Goal: Information Seeking & Learning: Learn about a topic

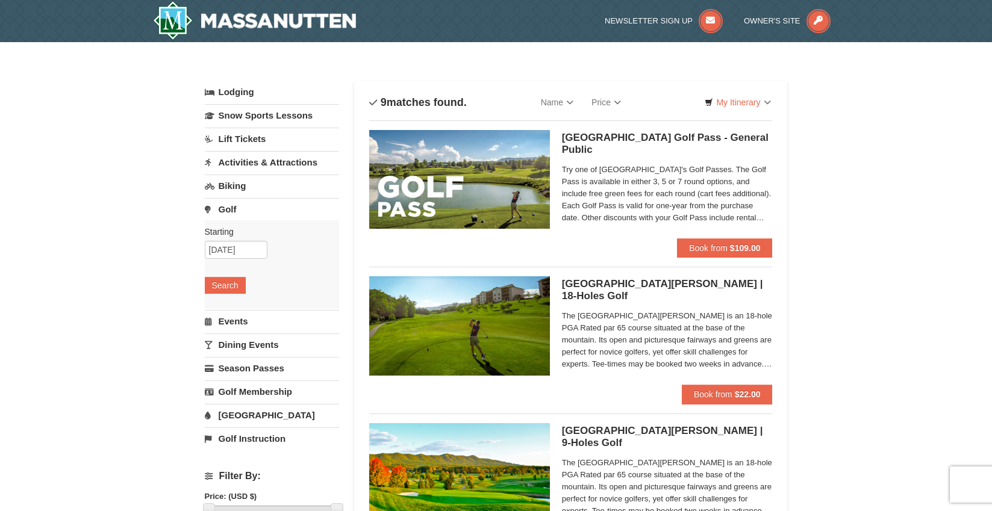
click at [632, 137] on h5 "[GEOGRAPHIC_DATA] - [GEOGRAPHIC_DATA][PERSON_NAME]" at bounding box center [667, 144] width 211 height 24
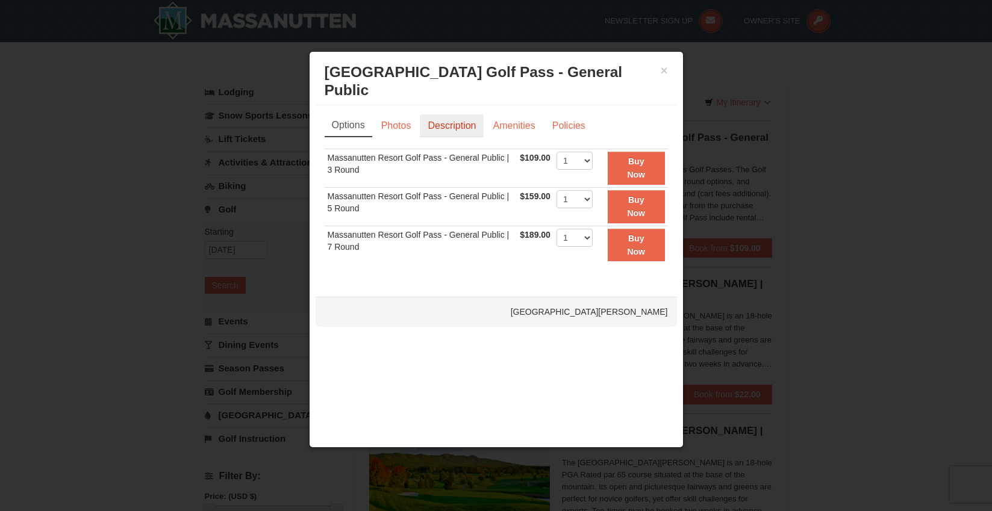
click at [448, 114] on link "Description" at bounding box center [452, 125] width 64 height 23
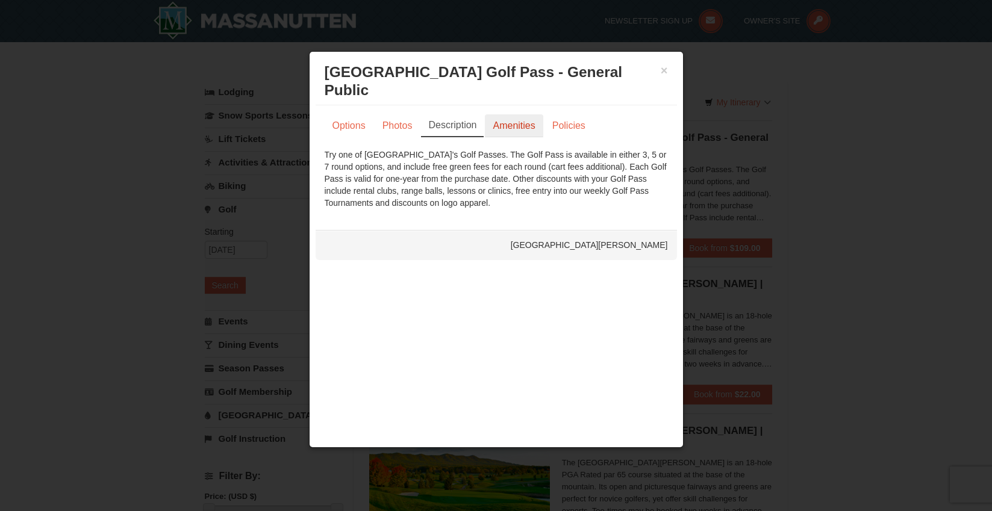
click at [522, 114] on link "Amenities" at bounding box center [514, 125] width 58 height 23
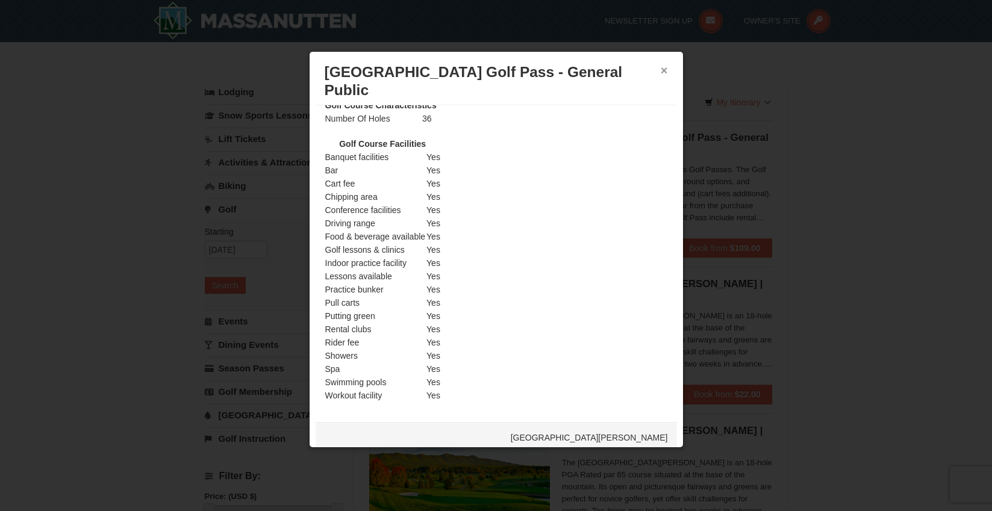
click at [662, 70] on button "×" at bounding box center [664, 70] width 7 height 12
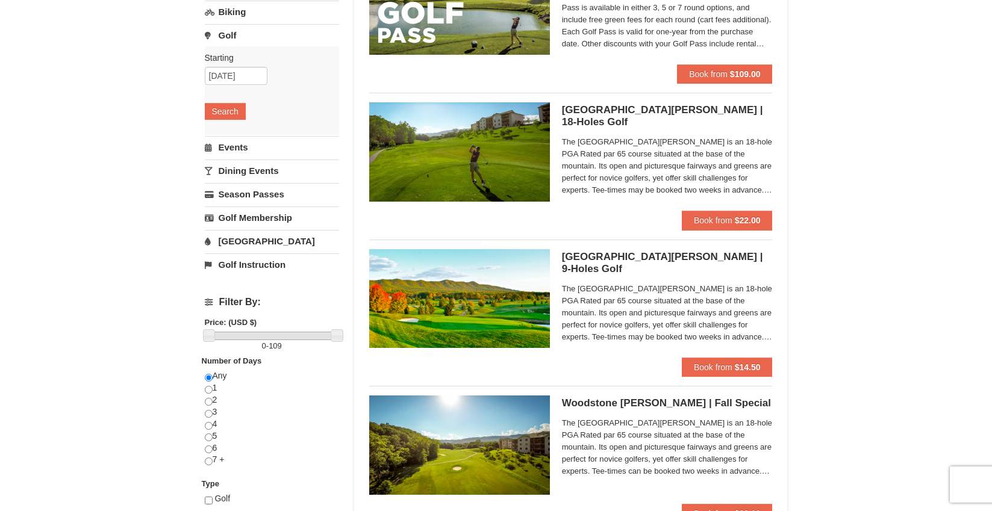
scroll to position [49, 0]
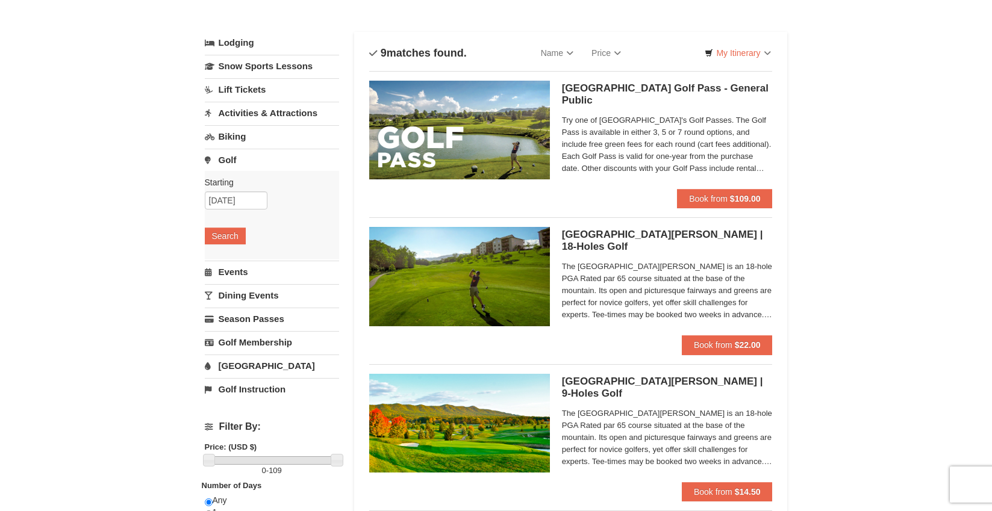
click at [581, 238] on h5 "[GEOGRAPHIC_DATA][PERSON_NAME] | 18-Holes [GEOGRAPHIC_DATA][PERSON_NAME]" at bounding box center [667, 241] width 211 height 24
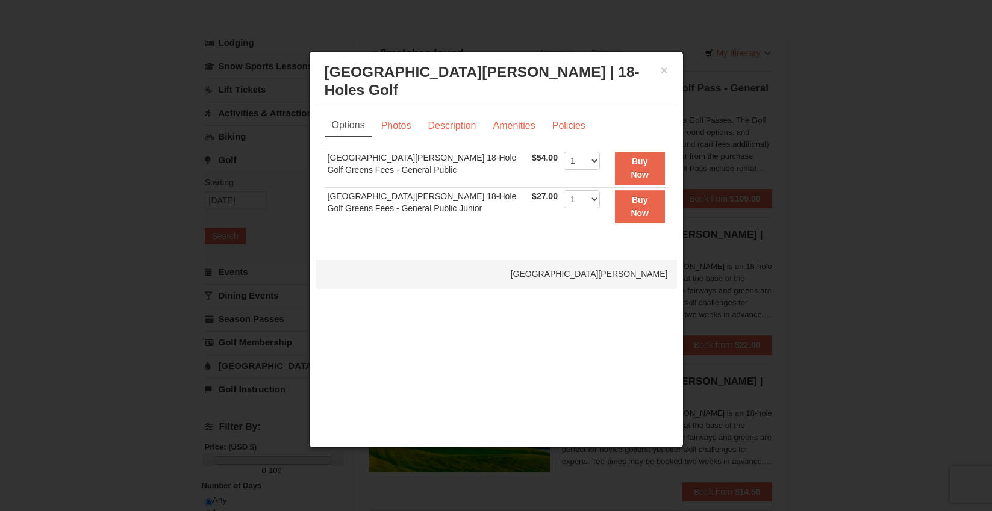
scroll to position [0, 0]
click at [402, 122] on link "Photos" at bounding box center [396, 125] width 46 height 23
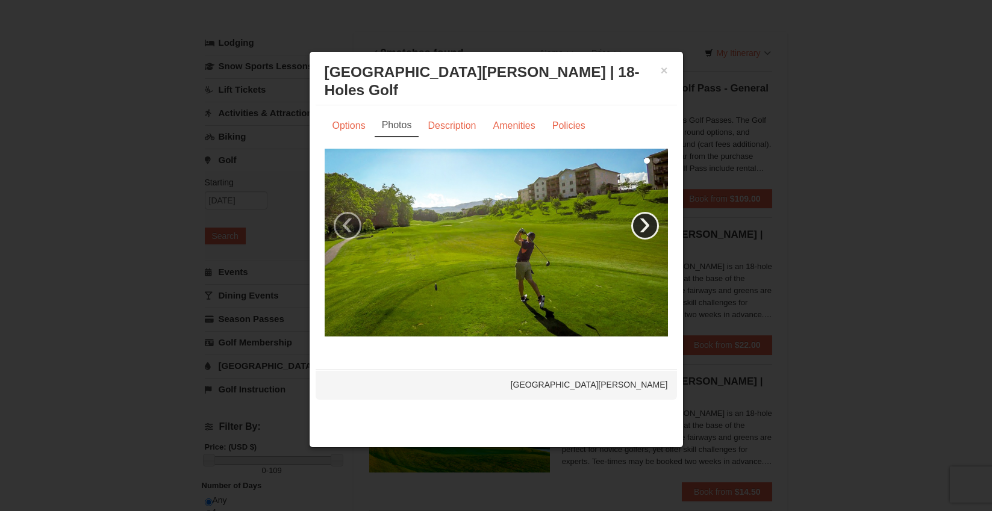
click at [643, 232] on link "›" at bounding box center [645, 226] width 28 height 28
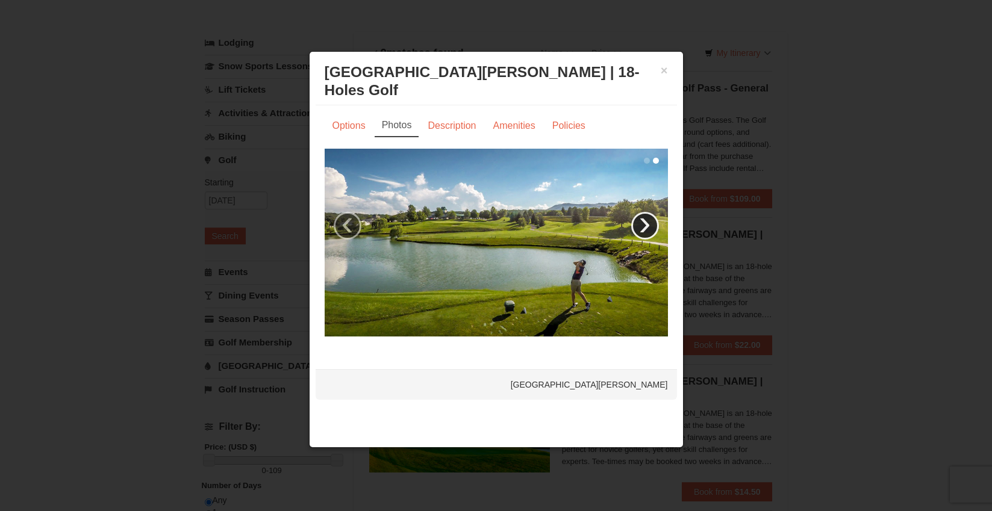
click at [643, 232] on link "›" at bounding box center [645, 226] width 28 height 28
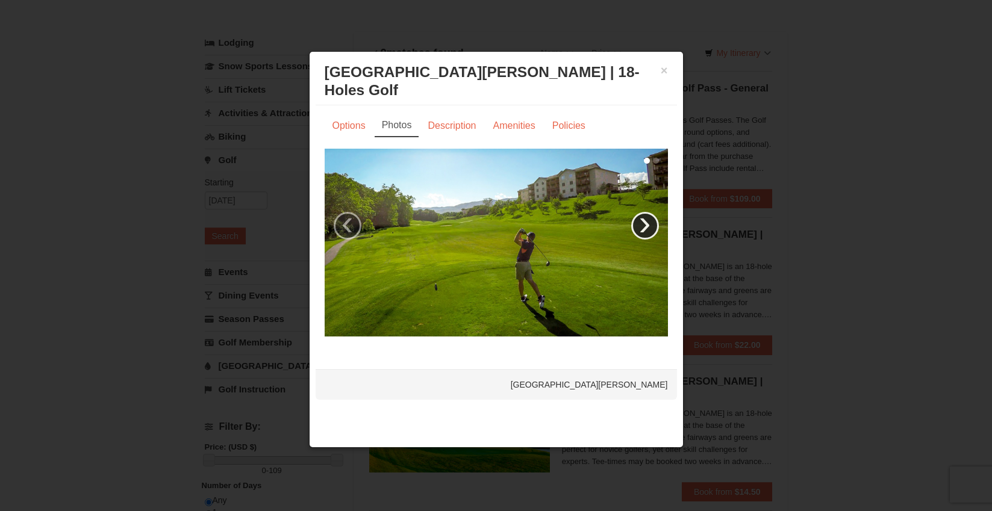
click at [643, 232] on link "›" at bounding box center [645, 226] width 28 height 28
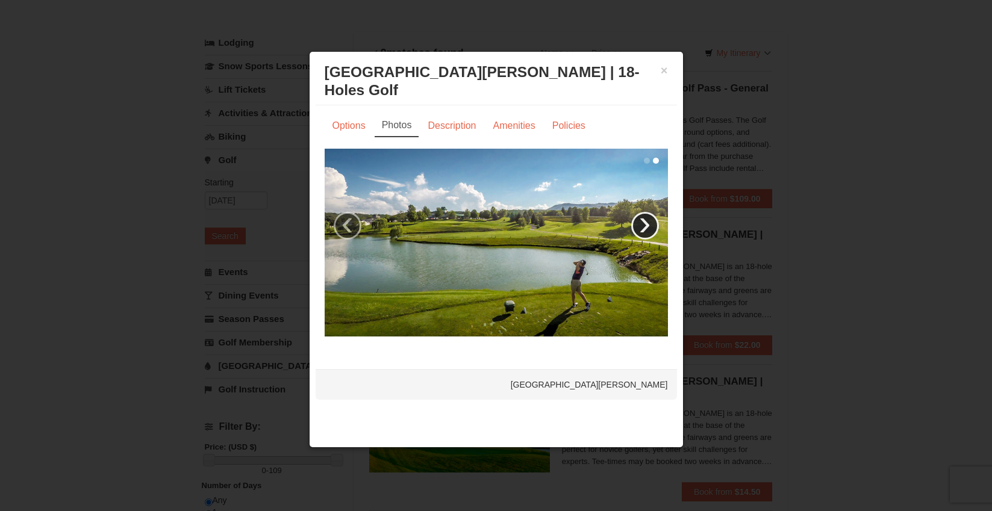
click at [643, 232] on link "›" at bounding box center [645, 226] width 28 height 28
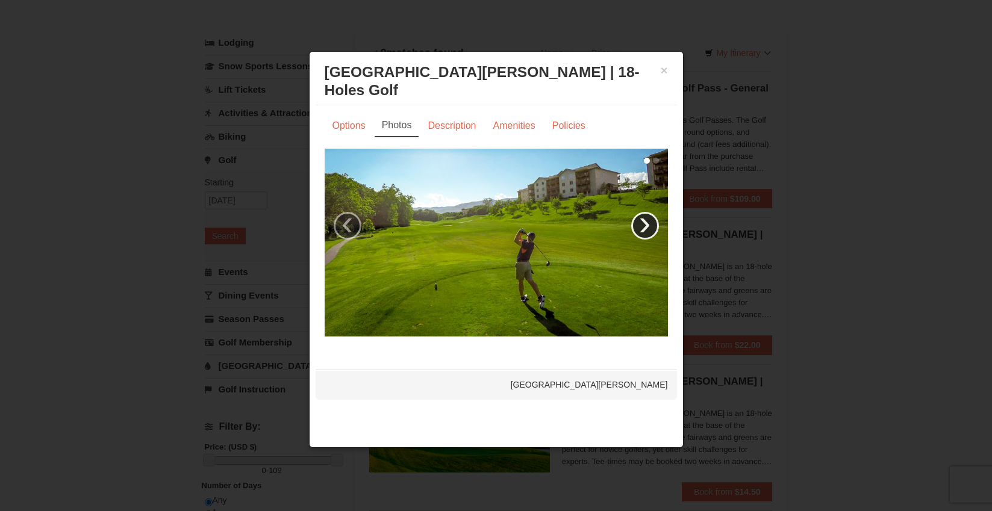
click at [643, 232] on link "›" at bounding box center [645, 226] width 28 height 28
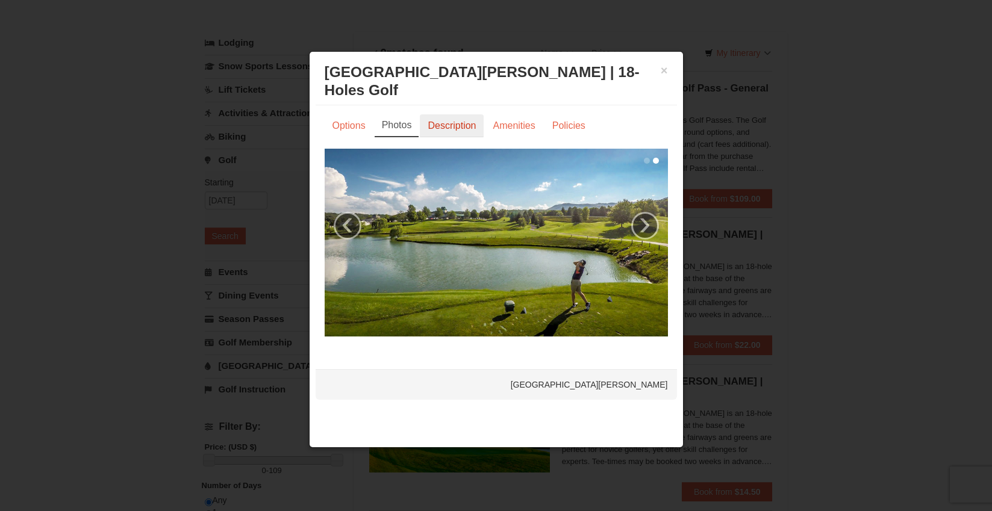
click at [431, 123] on link "Description" at bounding box center [452, 125] width 64 height 23
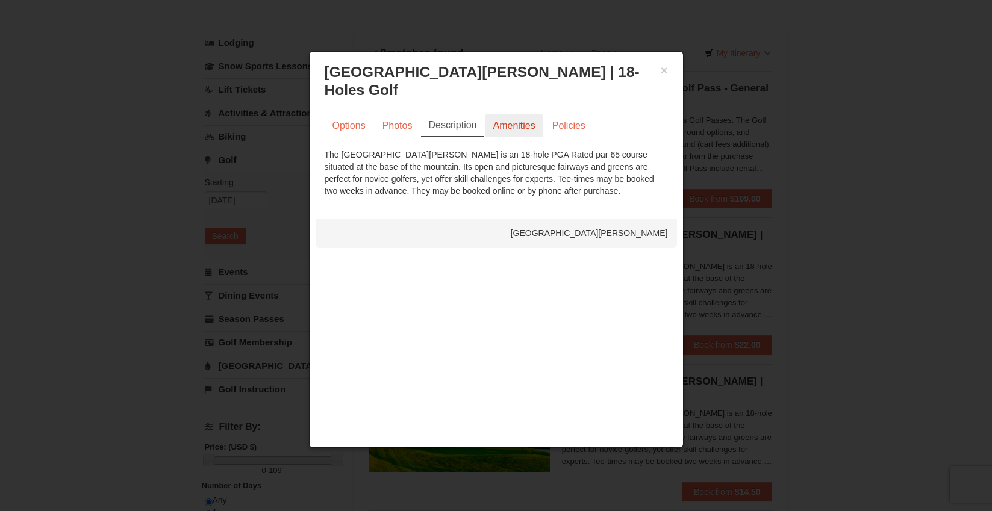
click at [514, 126] on link "Amenities" at bounding box center [514, 125] width 58 height 23
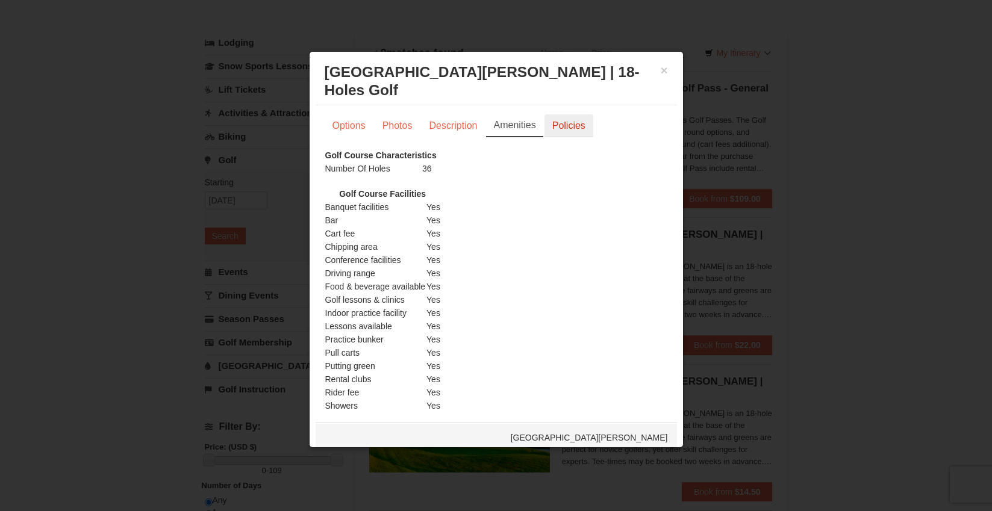
click at [573, 129] on link "Policies" at bounding box center [568, 125] width 49 height 23
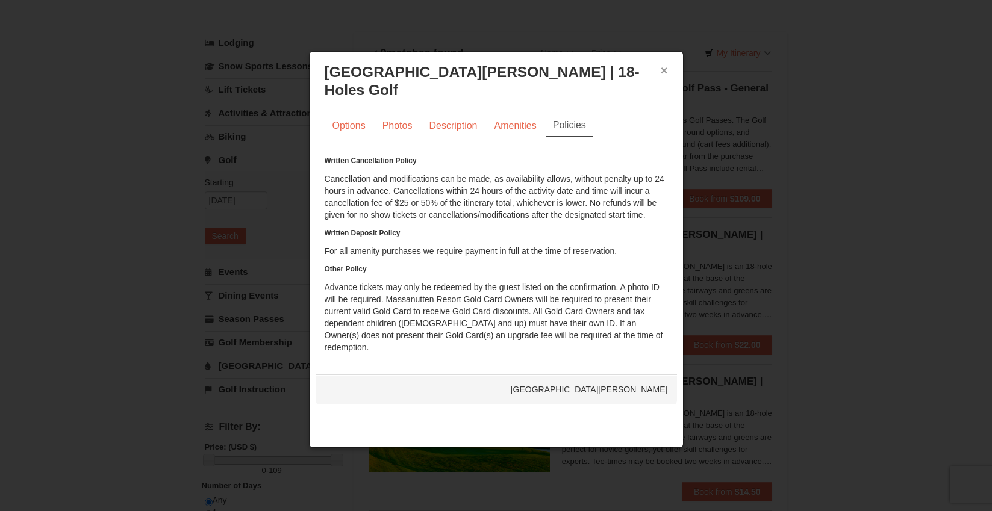
click at [664, 72] on button "×" at bounding box center [664, 70] width 7 height 12
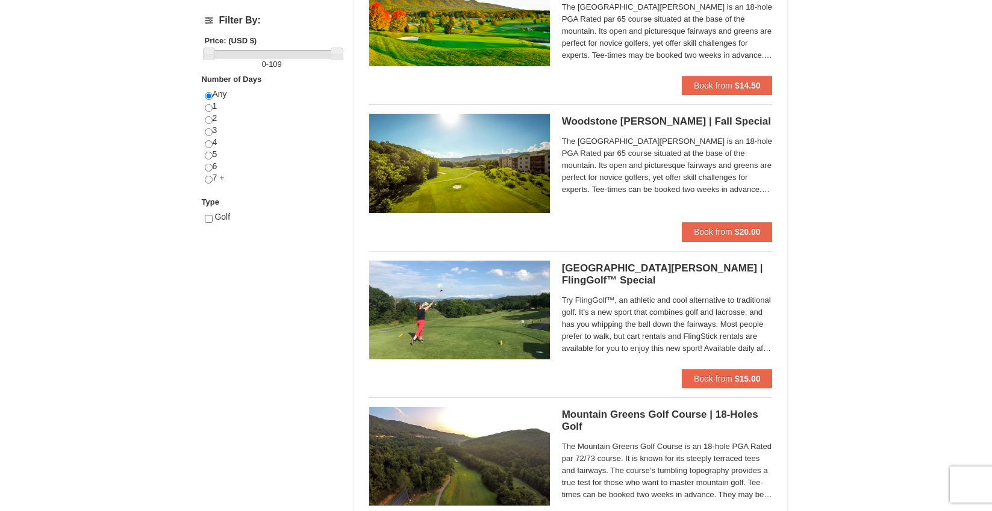
scroll to position [467, 0]
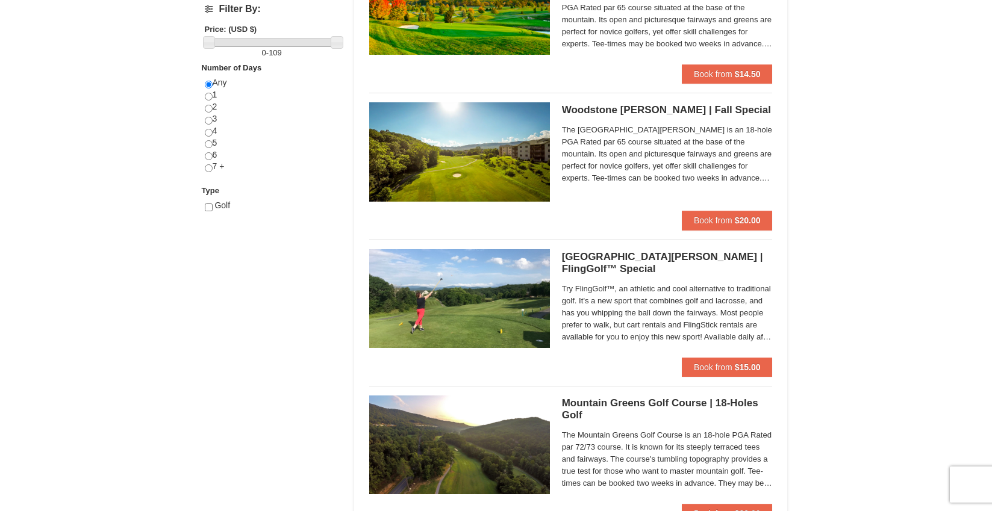
click at [640, 137] on span "The [GEOGRAPHIC_DATA][PERSON_NAME] is an 18-hole PGA Rated par 65 course situat…" at bounding box center [667, 154] width 211 height 60
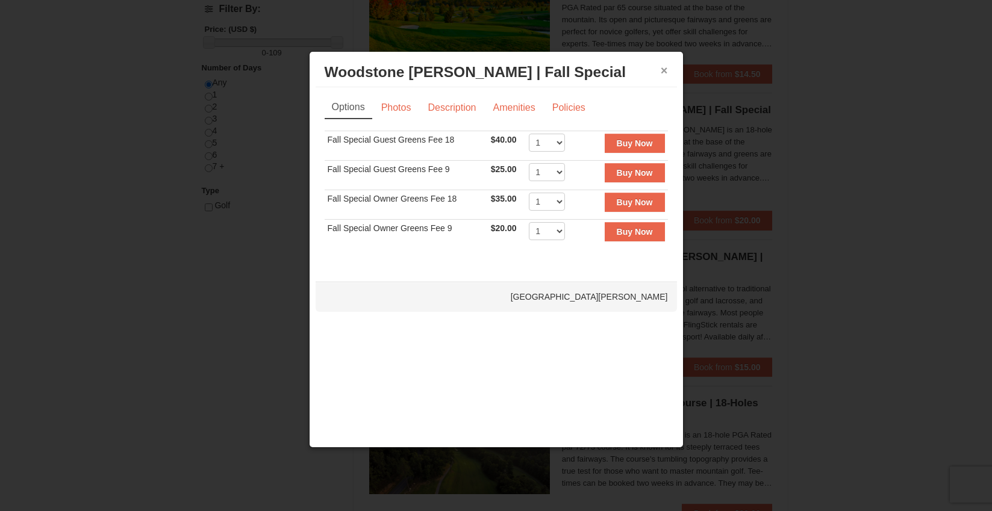
click at [661, 70] on button "×" at bounding box center [664, 70] width 7 height 12
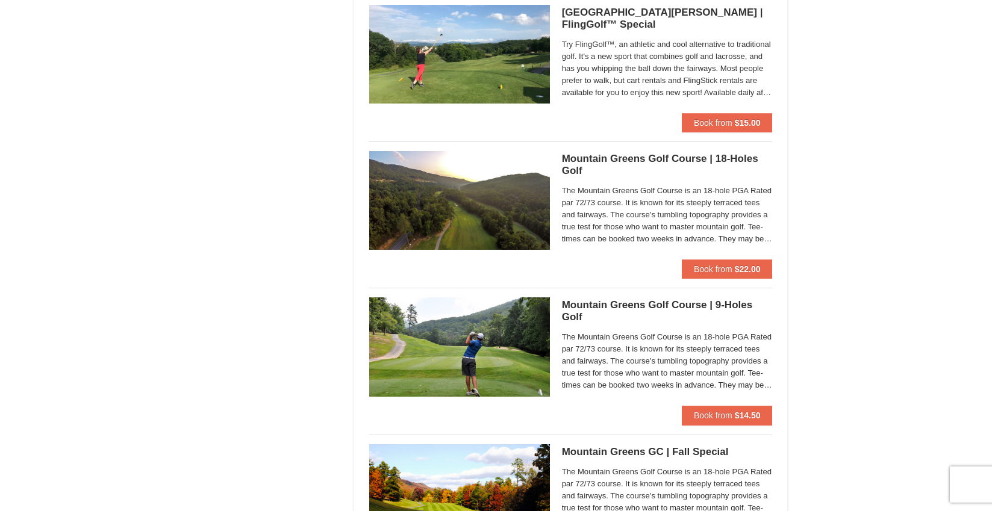
scroll to position [744, 0]
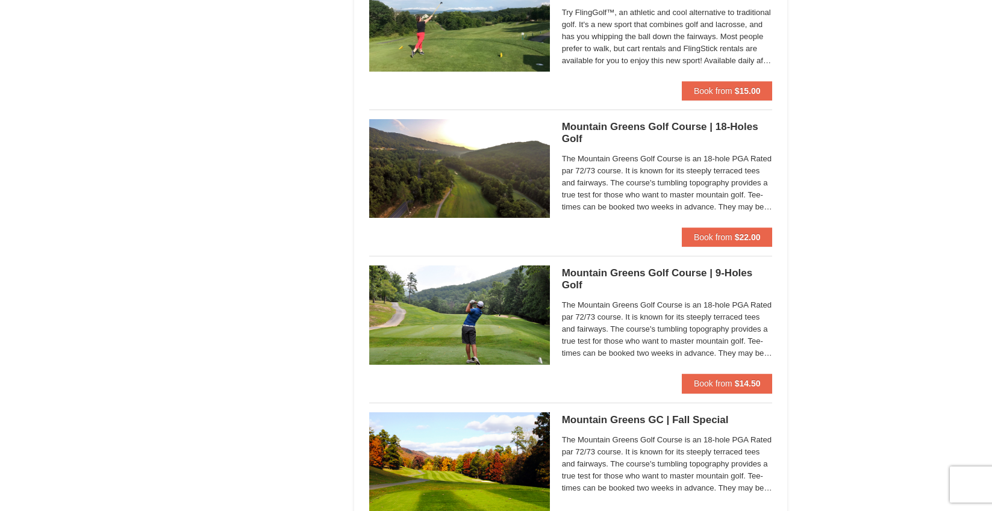
click at [619, 126] on h5 "Mountain Greens Golf Course | 18-Holes Golf Mountain Greens Golf Course" at bounding box center [667, 133] width 211 height 24
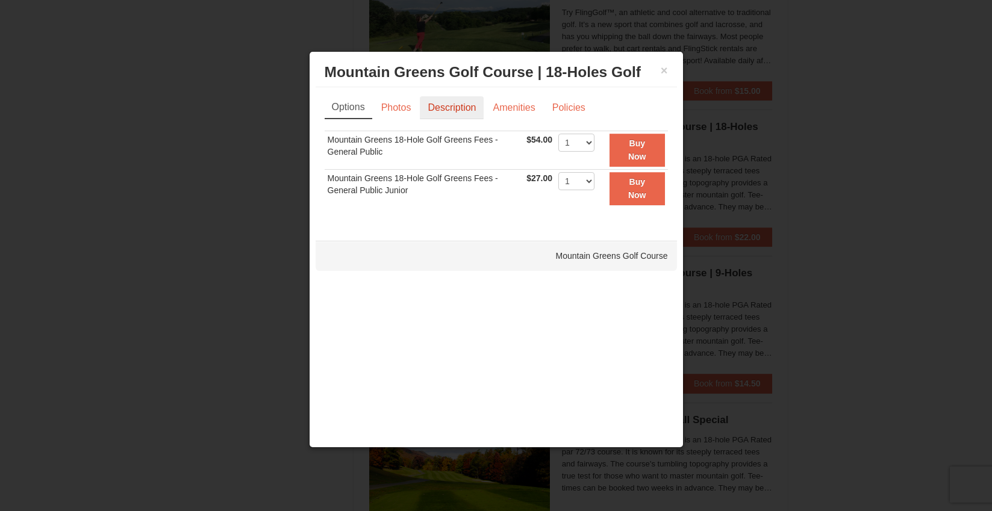
click at [464, 107] on link "Description" at bounding box center [452, 107] width 64 height 23
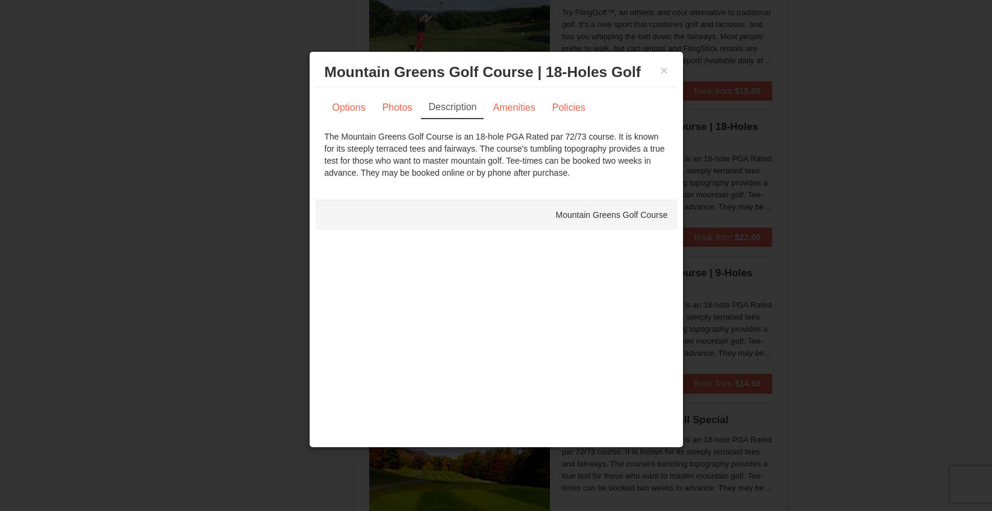
click at [628, 213] on div "Mountain Greens Golf Course" at bounding box center [496, 215] width 361 height 30
click at [664, 72] on button "×" at bounding box center [664, 70] width 7 height 12
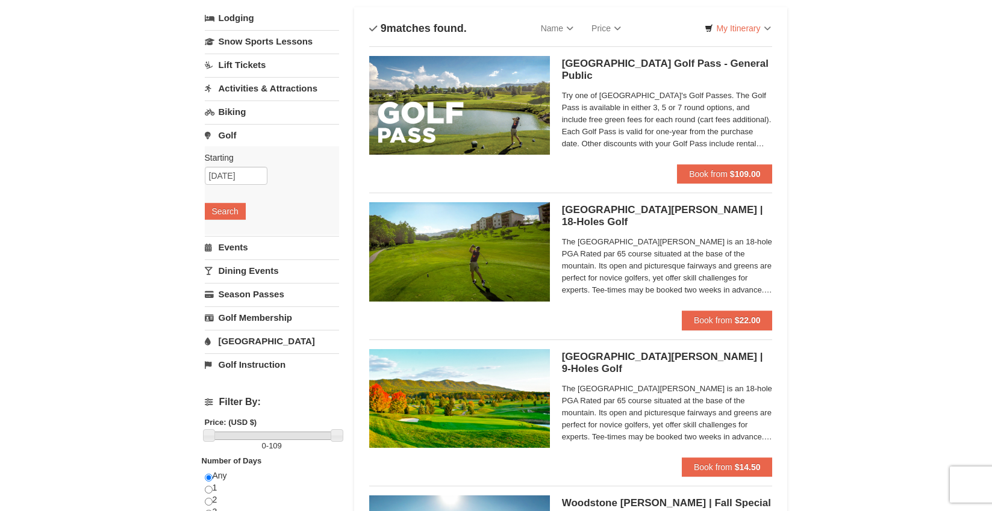
scroll to position [0, 0]
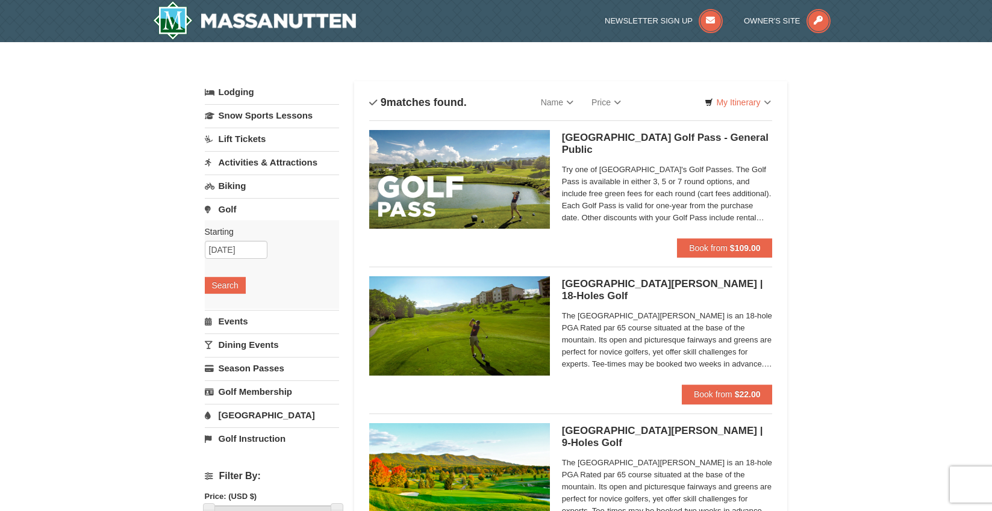
click at [232, 207] on link "Golf" at bounding box center [272, 209] width 134 height 22
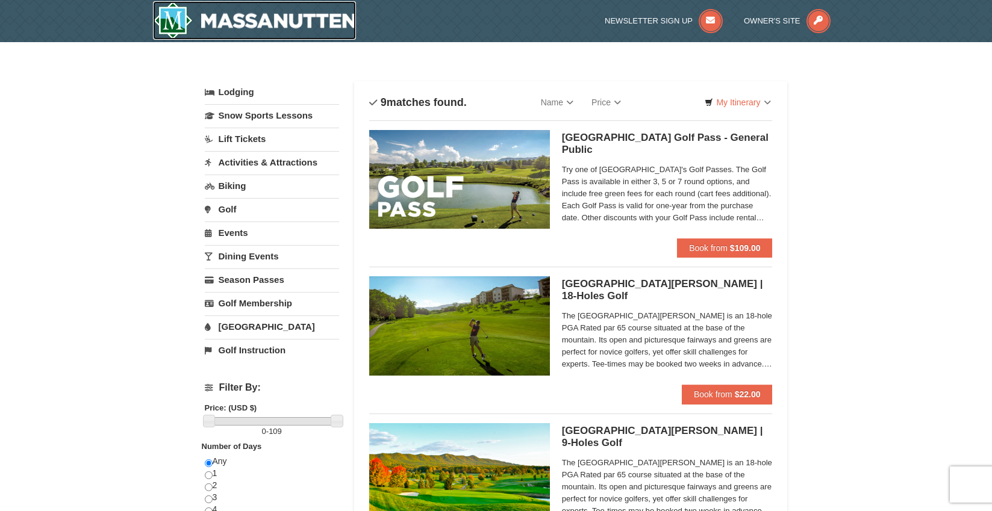
click at [266, 17] on img at bounding box center [255, 20] width 204 height 39
